Goal: Transaction & Acquisition: Purchase product/service

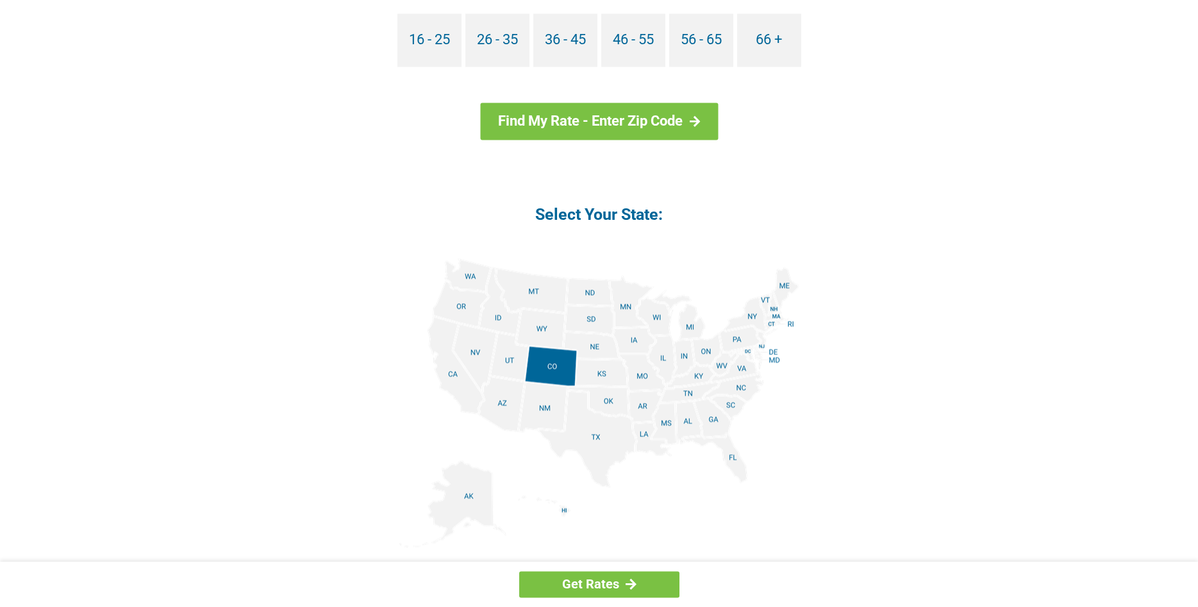
scroll to position [1373, 0]
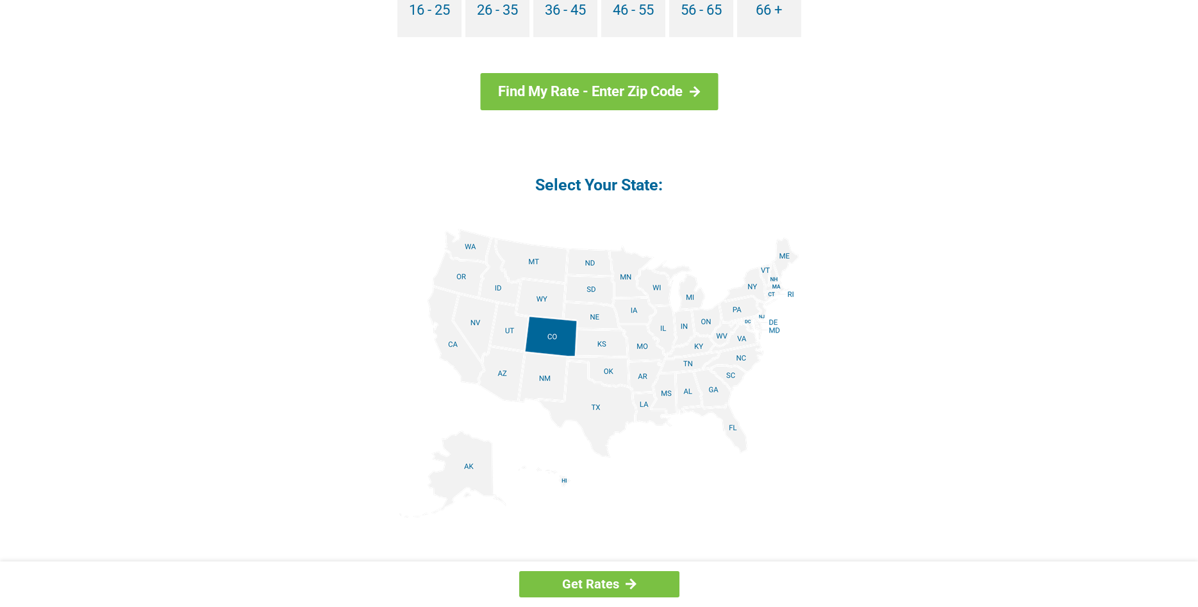
click at [665, 320] on img at bounding box center [599, 373] width 400 height 289
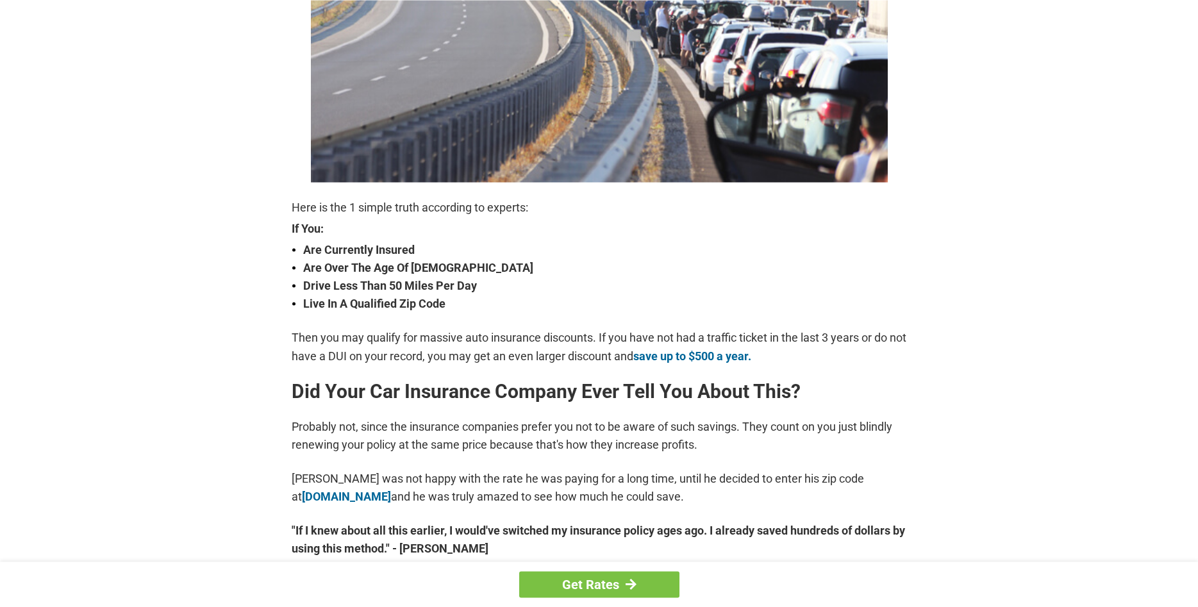
scroll to position [327, 0]
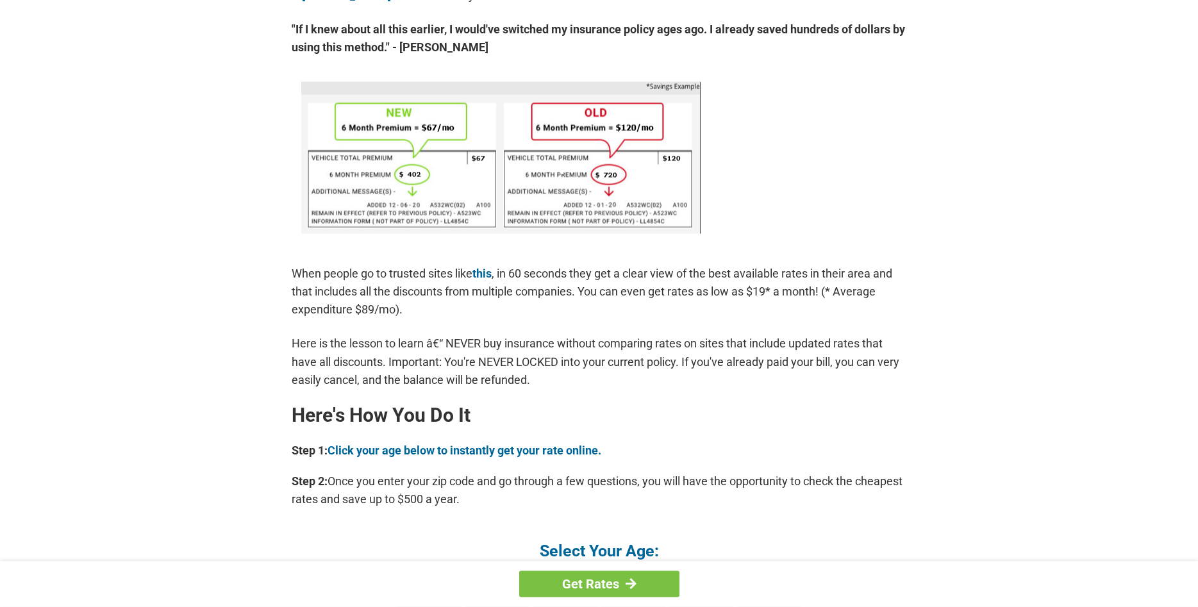
scroll to position [785, 0]
